Goal: Information Seeking & Learning: Learn about a topic

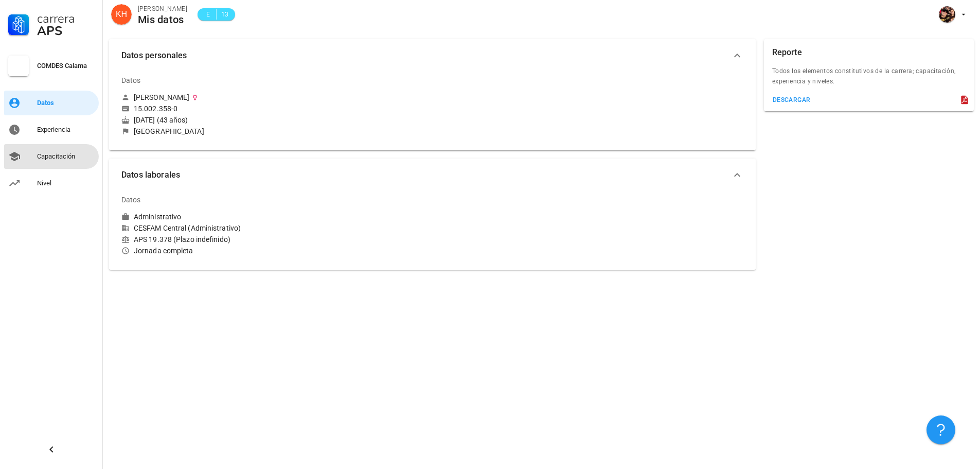
click at [53, 162] on div "Capacitación" at bounding box center [66, 156] width 58 height 16
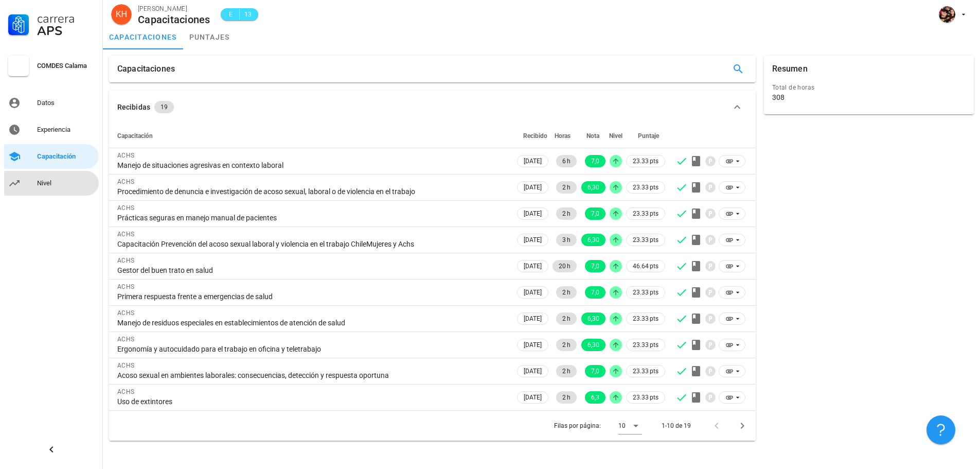
click at [38, 176] on div "Nivel" at bounding box center [66, 183] width 58 height 16
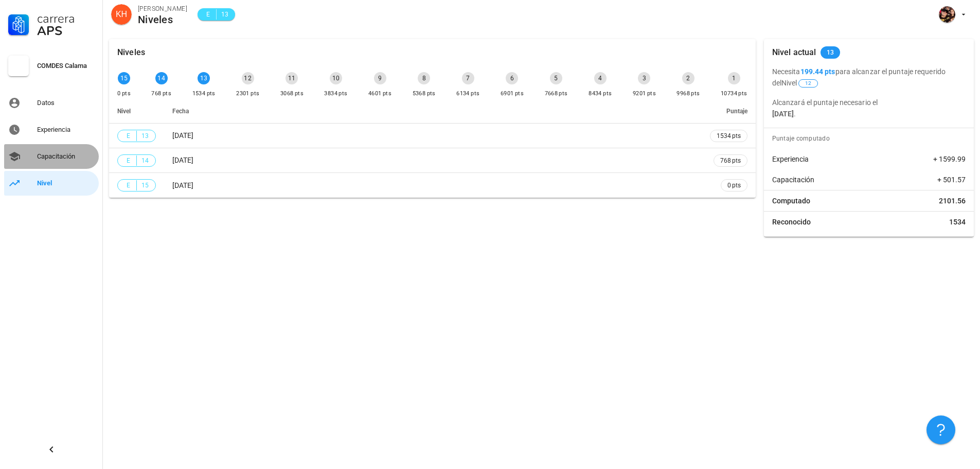
click at [56, 150] on div "Capacitación" at bounding box center [66, 156] width 58 height 16
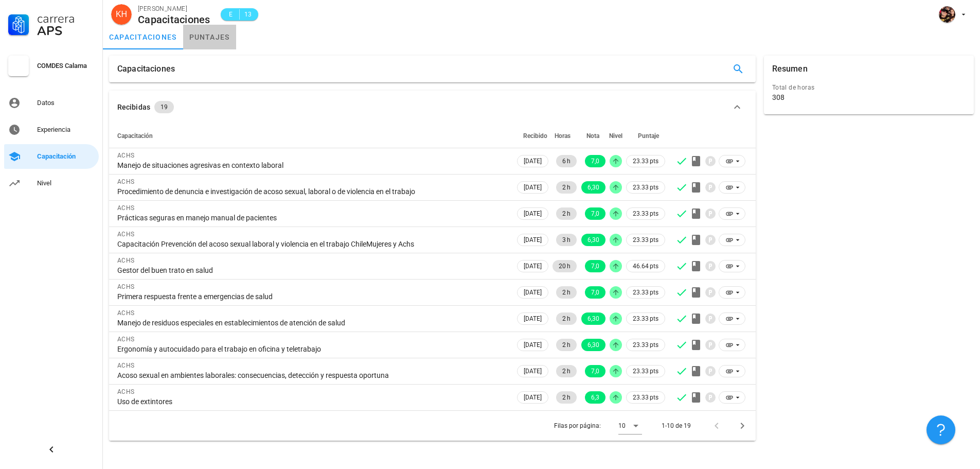
click at [194, 36] on link "puntajes" at bounding box center [209, 37] width 53 height 25
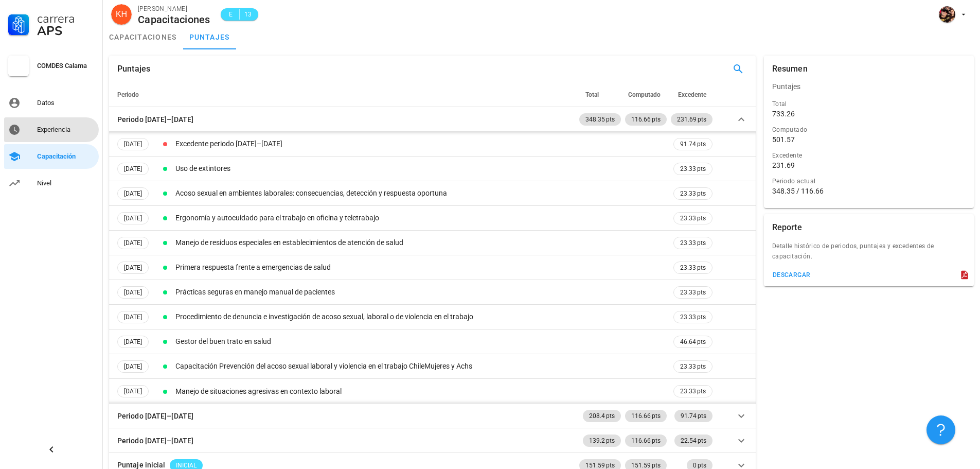
click at [40, 121] on link "Experiencia" at bounding box center [51, 129] width 95 height 25
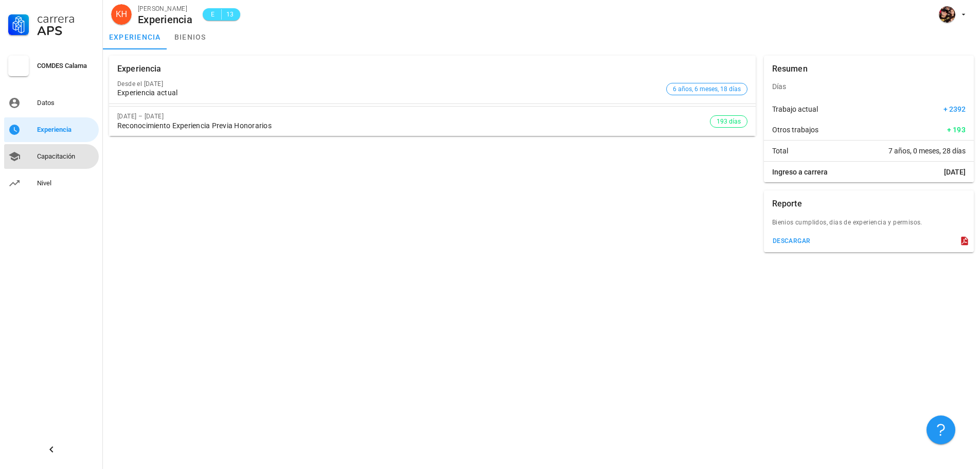
click at [57, 155] on div "Capacitación" at bounding box center [66, 156] width 58 height 8
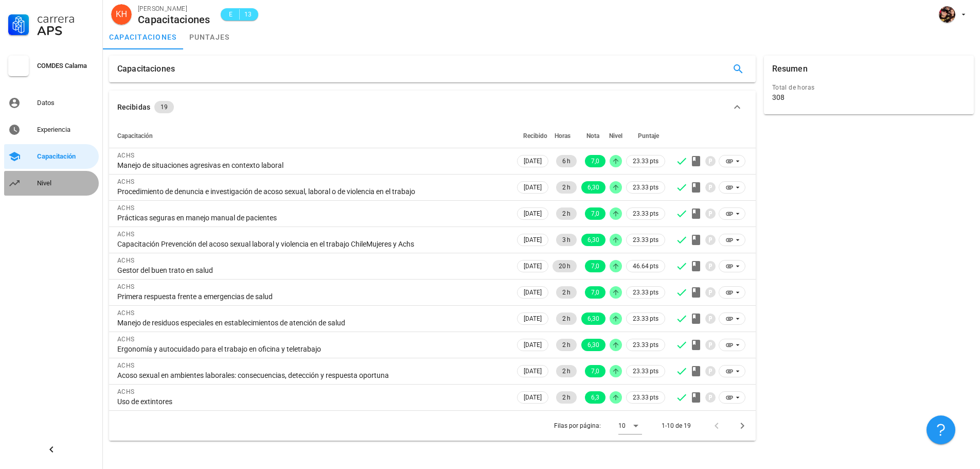
click at [57, 182] on div "Nivel" at bounding box center [66, 183] width 58 height 8
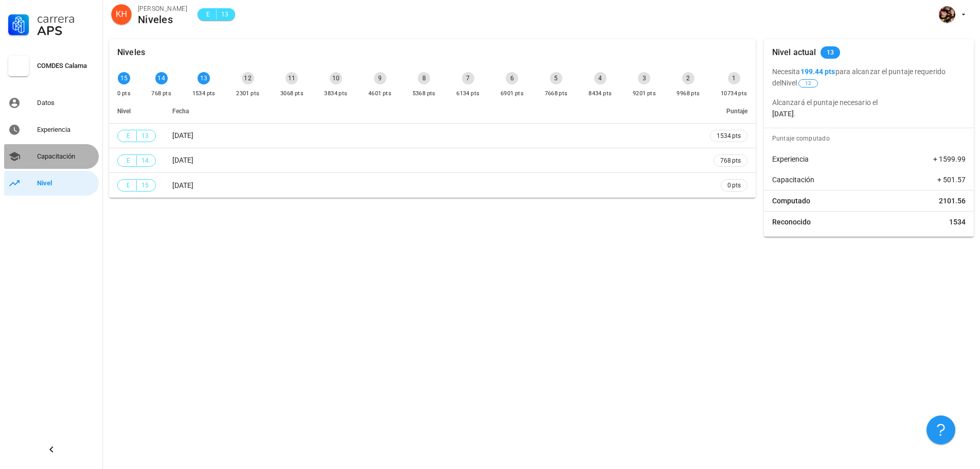
click at [34, 151] on link "Capacitación" at bounding box center [51, 156] width 95 height 25
